Goal: Task Accomplishment & Management: Manage account settings

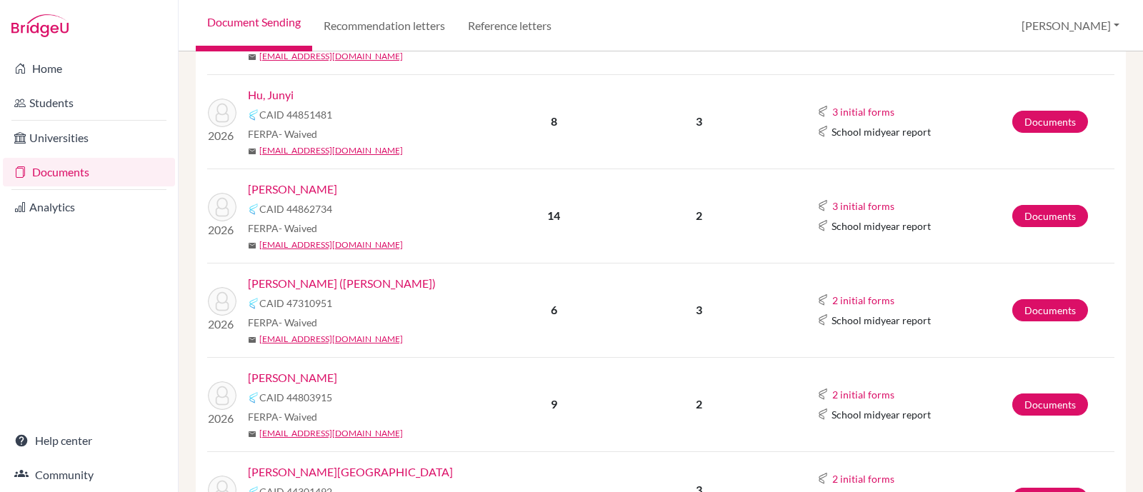
scroll to position [624, 0]
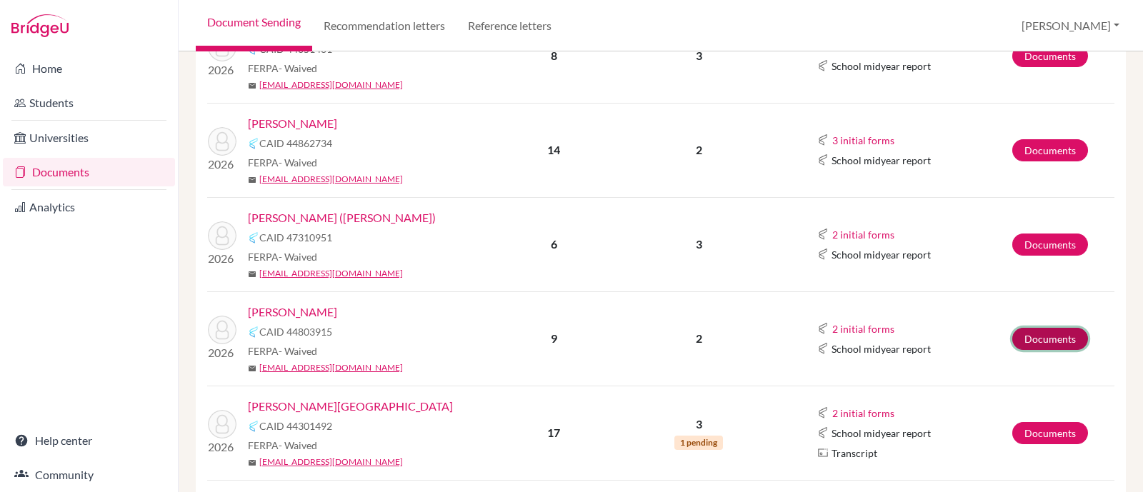
click at [1026, 334] on link "Documents" at bounding box center [1050, 339] width 76 height 22
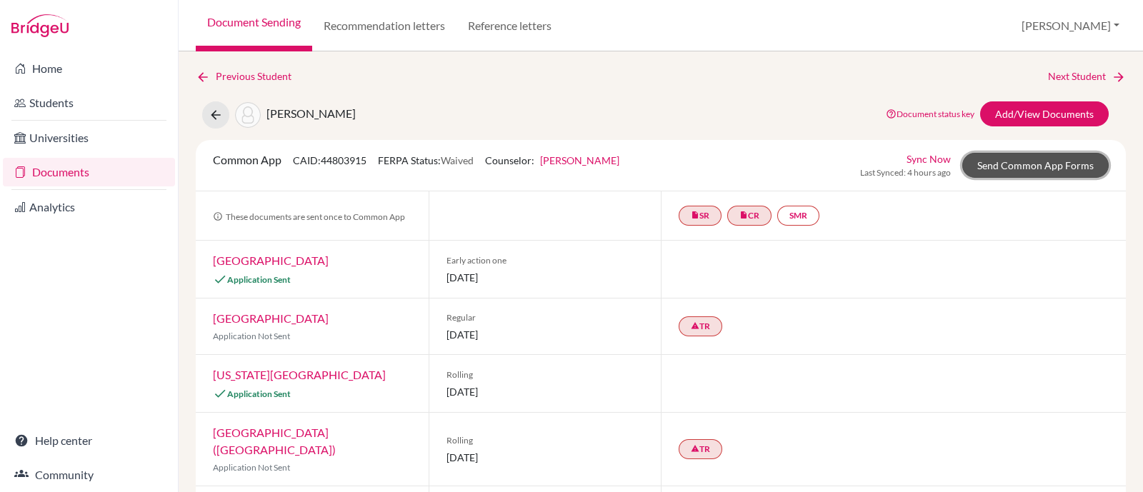
click at [1076, 162] on link "Send Common App Forms" at bounding box center [1035, 165] width 146 height 25
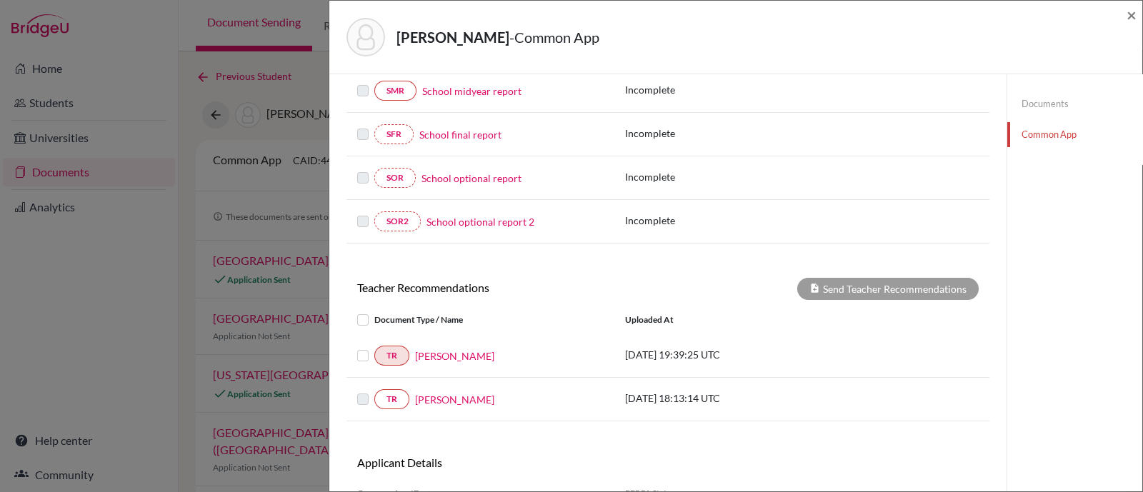
scroll to position [357, 0]
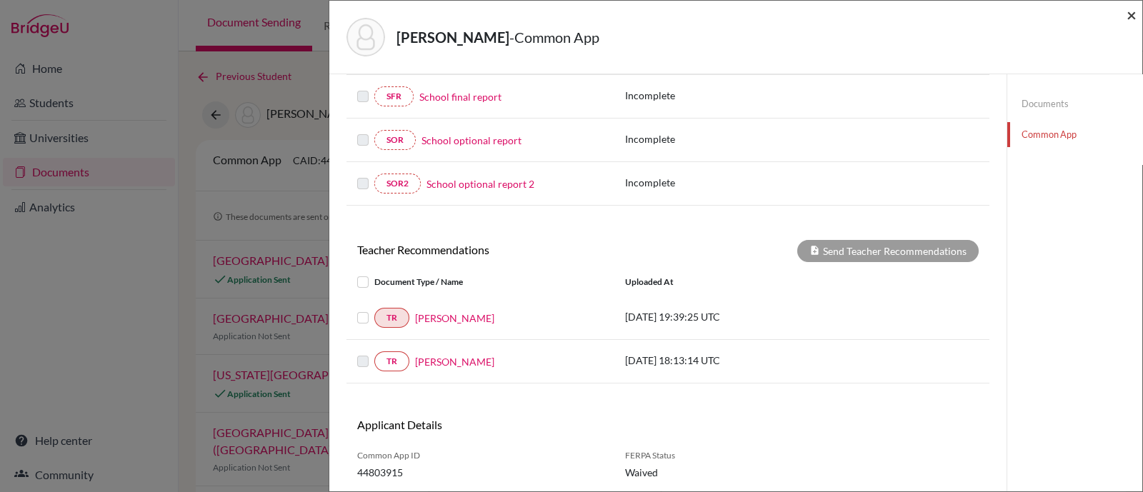
click at [1135, 11] on span "×" at bounding box center [1132, 14] width 10 height 21
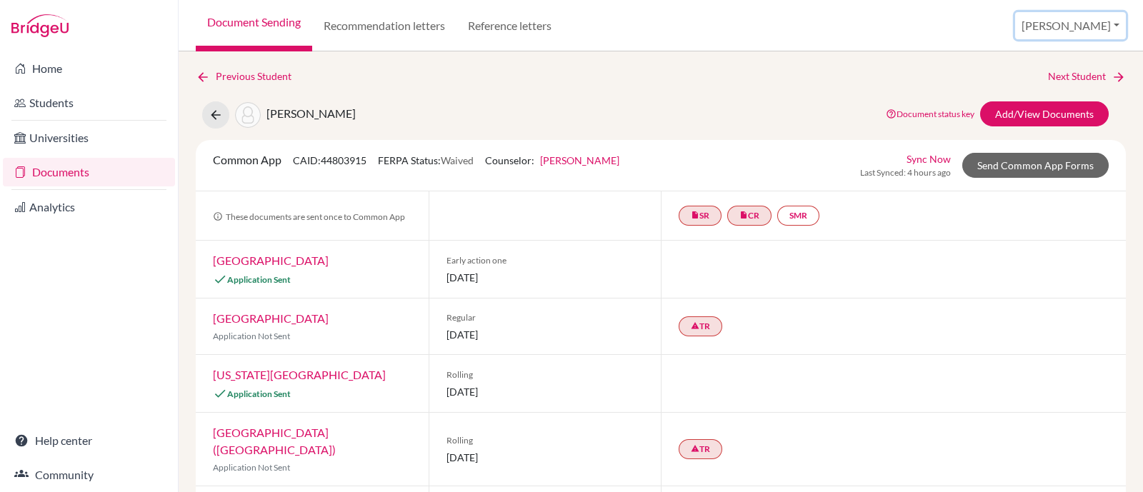
click at [1108, 21] on button "[PERSON_NAME]" at bounding box center [1070, 25] width 111 height 27
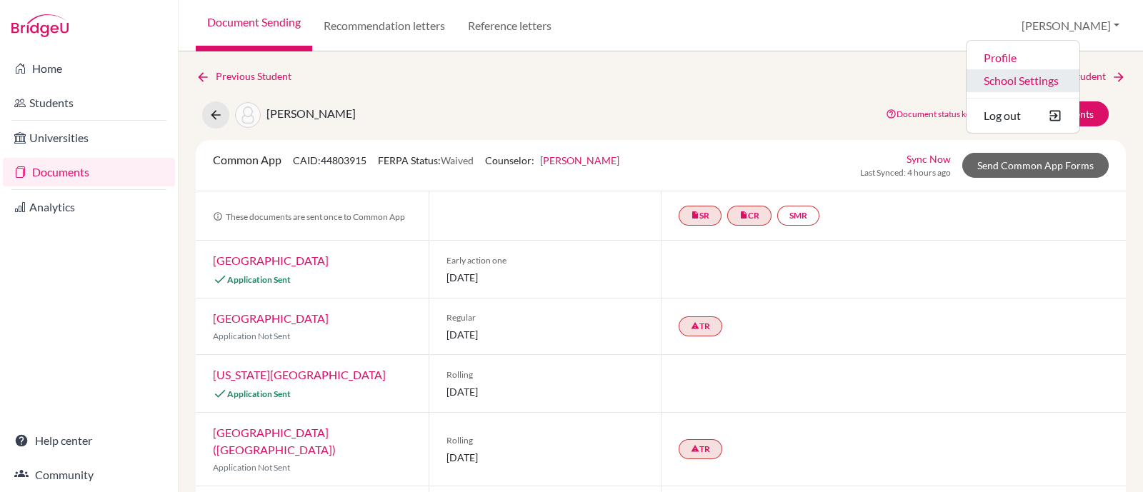
click at [1080, 82] on link "School Settings" at bounding box center [1023, 80] width 113 height 23
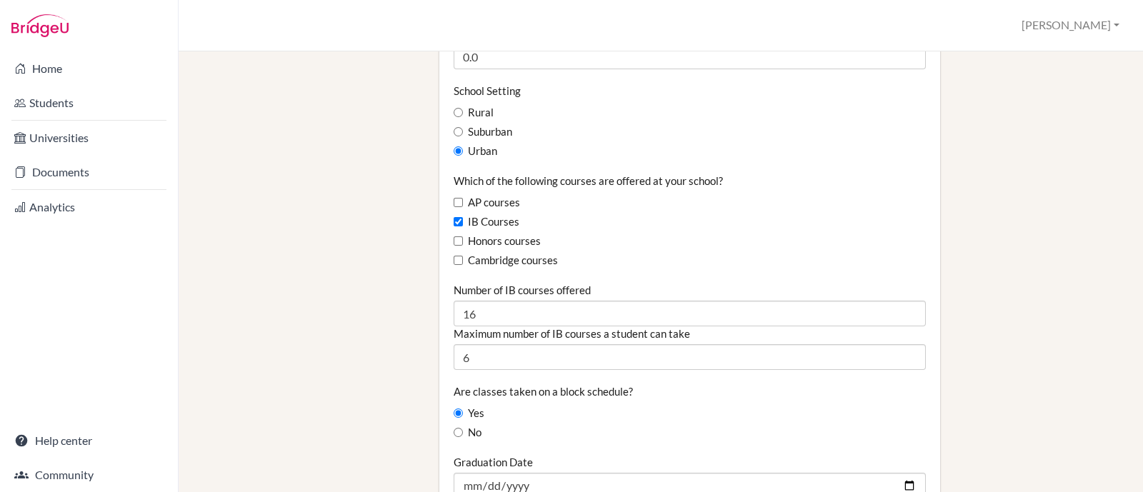
scroll to position [804, 0]
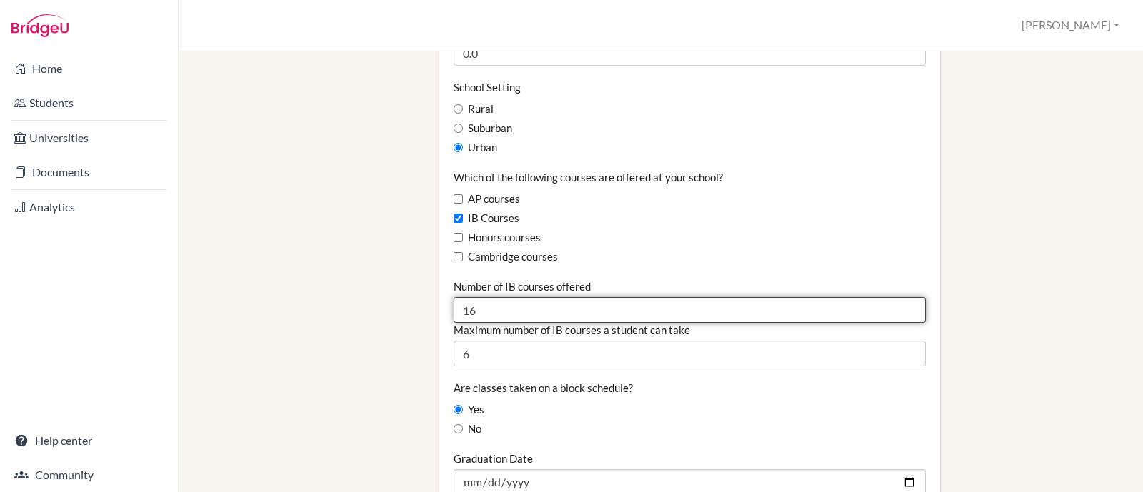
drag, startPoint x: 495, startPoint y: 310, endPoint x: 433, endPoint y: 309, distance: 62.2
click at [433, 309] on div "School Details Graduating class size 70 Percentage of graduating class attendin…" at bounding box center [689, 358] width 515 height 2186
type input "29"
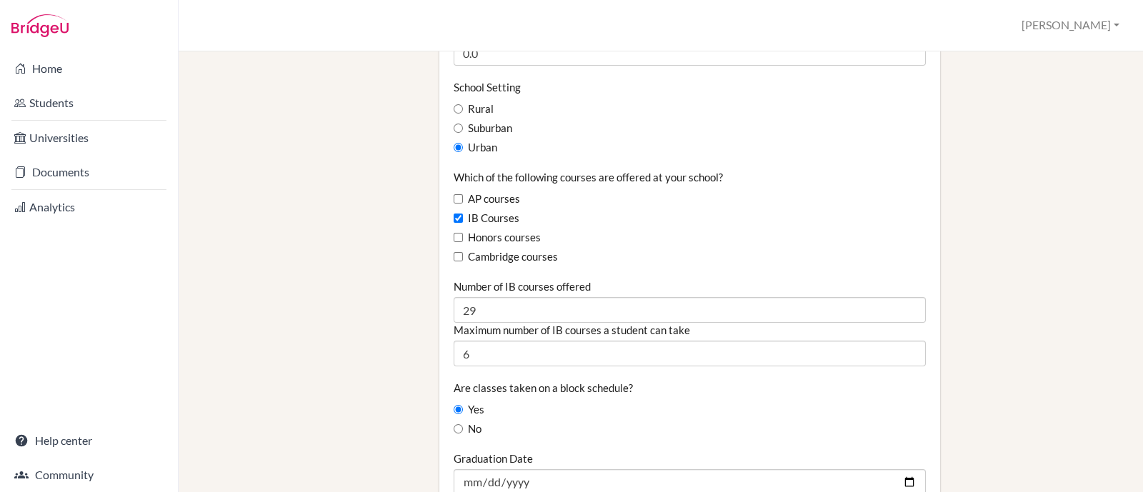
click at [1020, 330] on div "School Details Graduating class size 70 Percentage of graduating class attendin…" at bounding box center [775, 358] width 687 height 2186
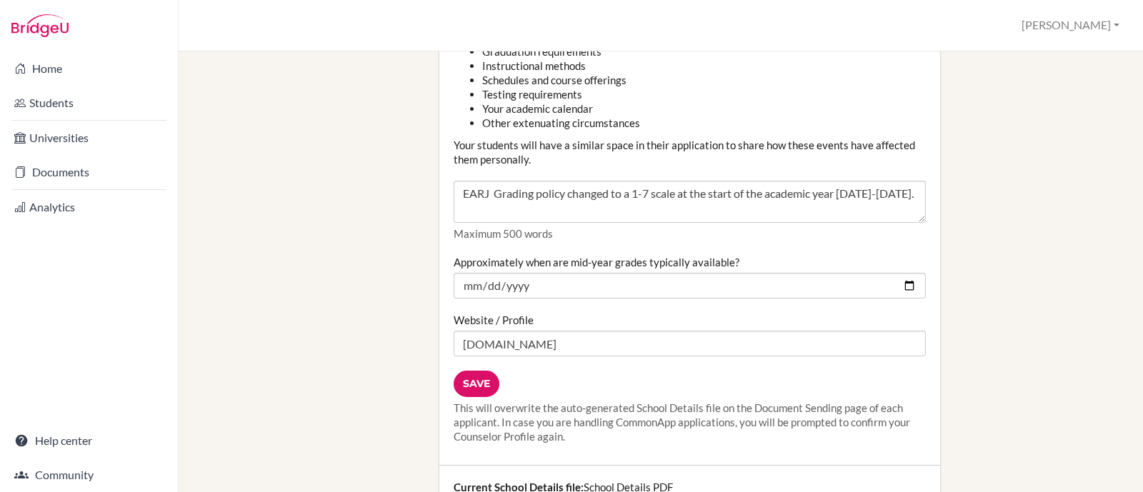
scroll to position [1876, 0]
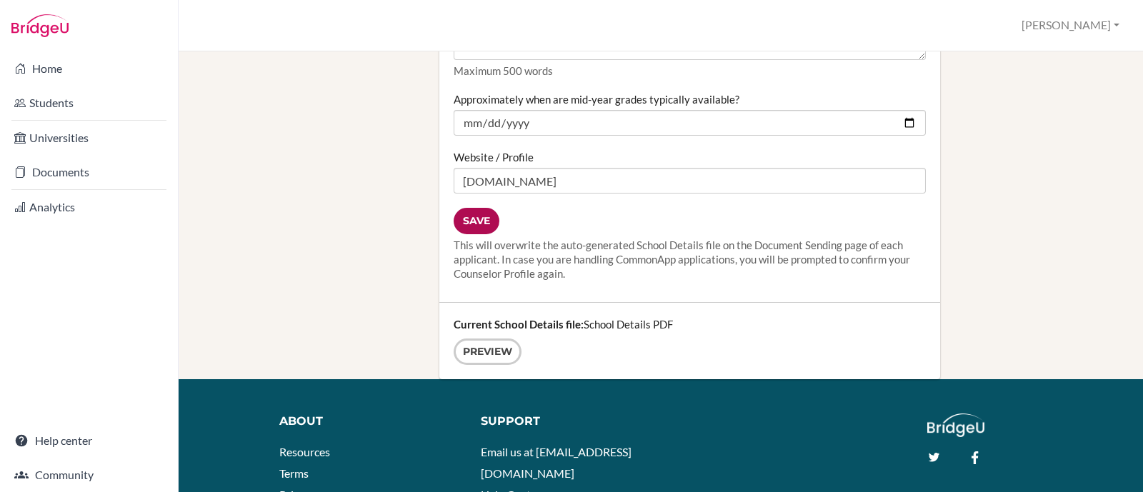
click at [479, 219] on input "Save" at bounding box center [477, 221] width 46 height 26
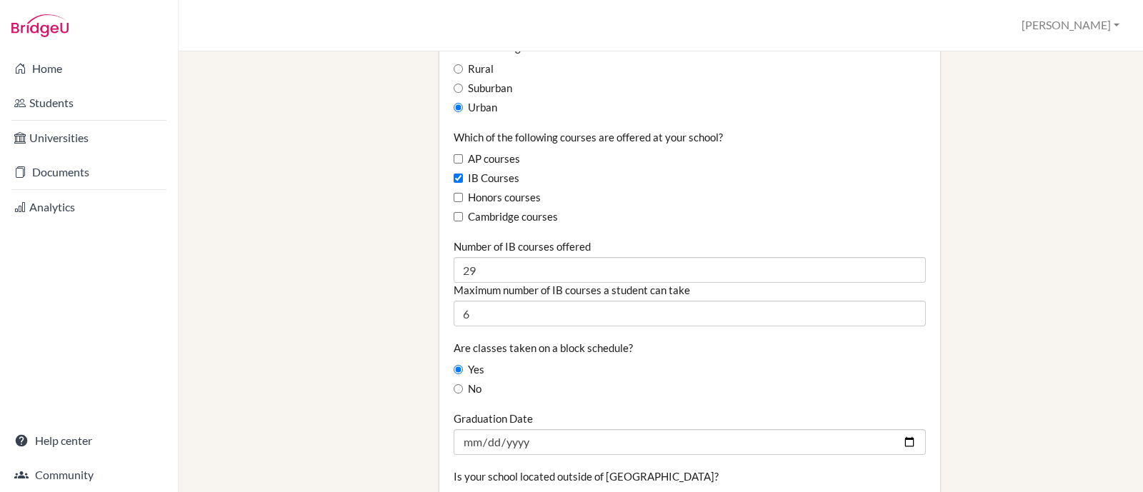
scroll to position [804, 0]
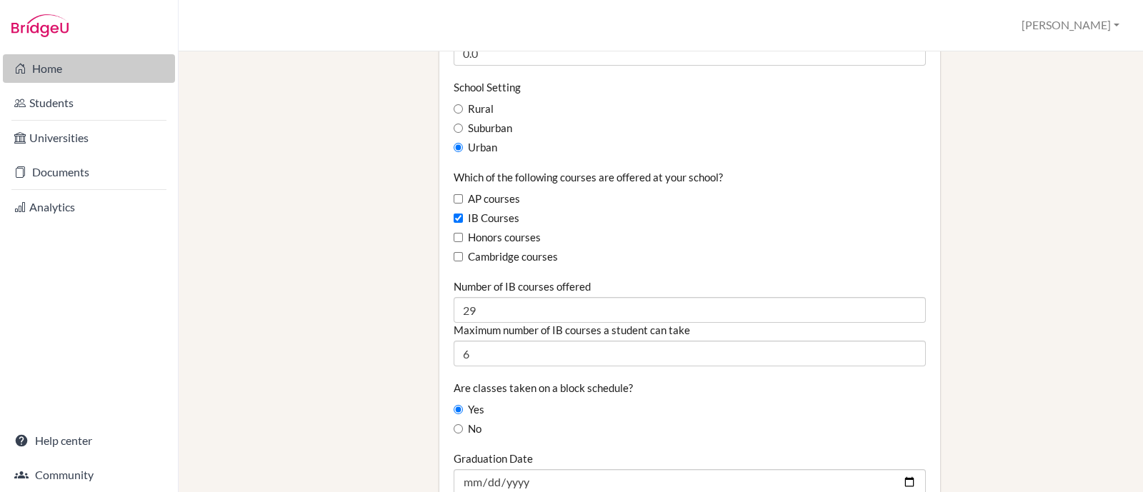
click at [54, 71] on link "Home" at bounding box center [89, 68] width 172 height 29
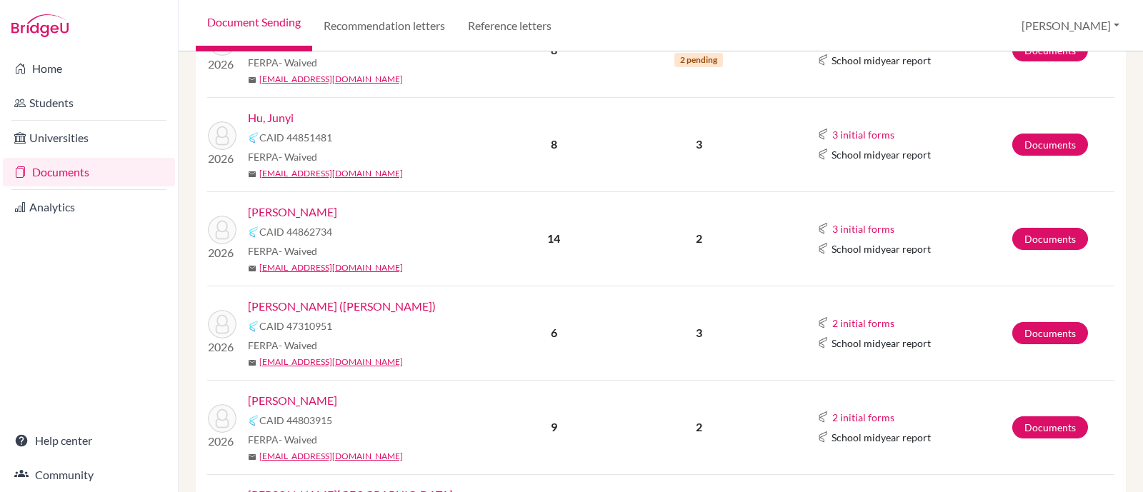
scroll to position [624, 0]
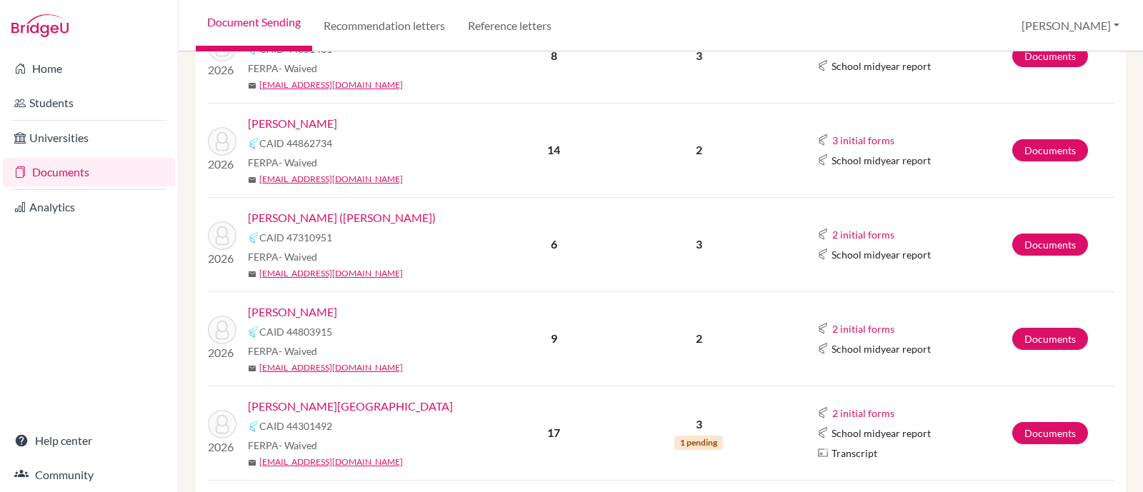
click at [299, 305] on link "[PERSON_NAME]" at bounding box center [292, 312] width 89 height 17
